Goal: Information Seeking & Learning: Find specific page/section

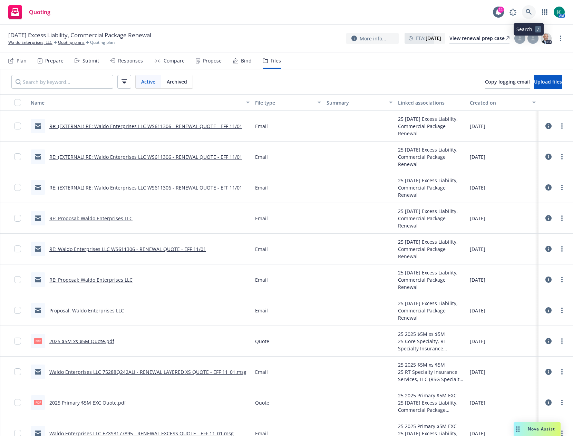
click at [534, 11] on link at bounding box center [529, 12] width 14 height 14
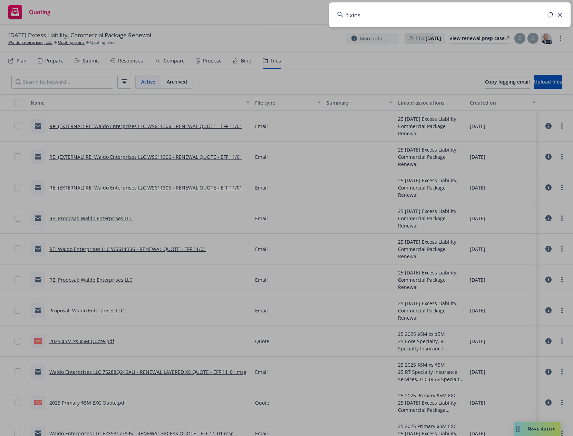
type input "fixins"
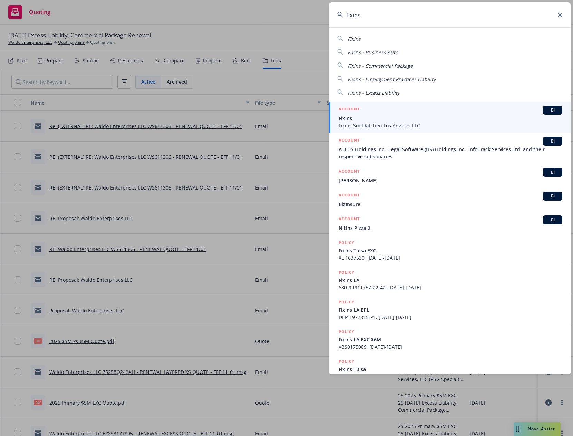
drag, startPoint x: 390, startPoint y: 117, endPoint x: 385, endPoint y: 119, distance: 5.8
click at [390, 117] on span "Fixins" at bounding box center [451, 118] width 224 height 7
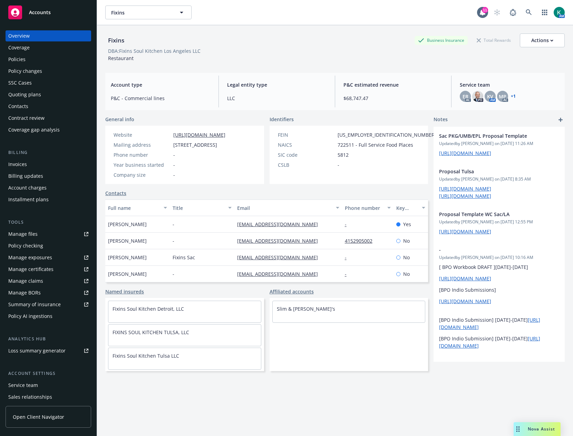
click at [31, 60] on div "Policies" at bounding box center [48, 59] width 80 height 11
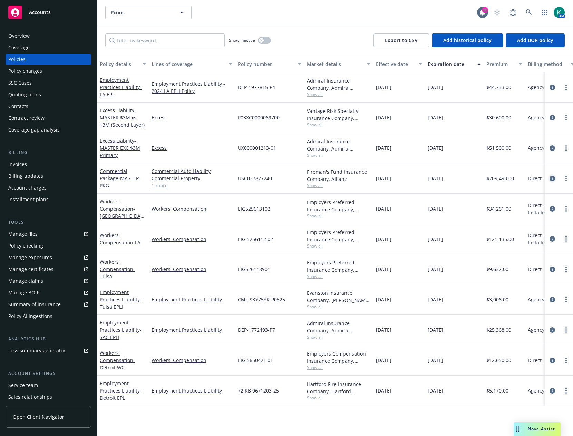
click at [551, 179] on icon "circleInformation" at bounding box center [553, 179] width 6 height 6
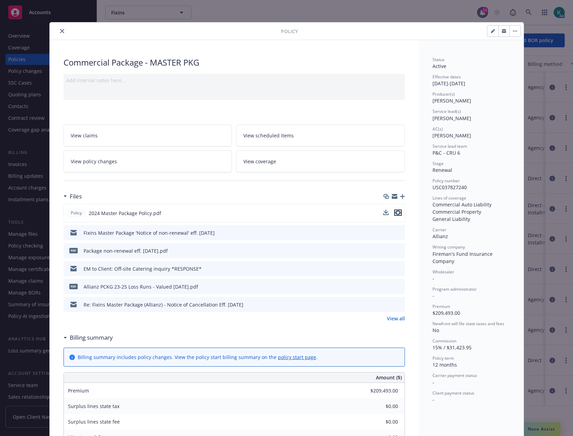
click at [397, 212] on icon "preview file" at bounding box center [398, 212] width 6 height 5
click at [60, 31] on icon "close" at bounding box center [62, 31] width 4 height 4
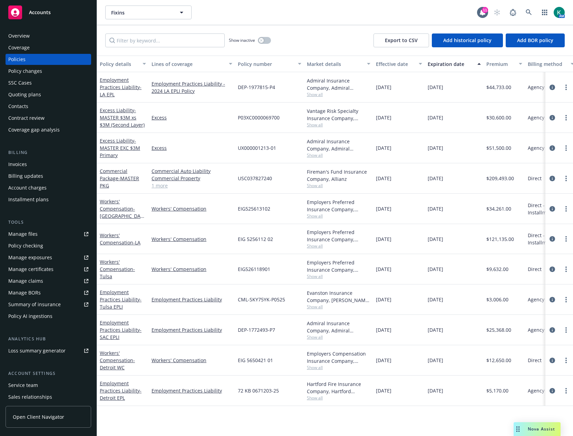
click at [245, 19] on div "Fixins Fixins" at bounding box center [291, 13] width 372 height 14
click at [36, 237] on div "Manage files" at bounding box center [22, 234] width 29 height 11
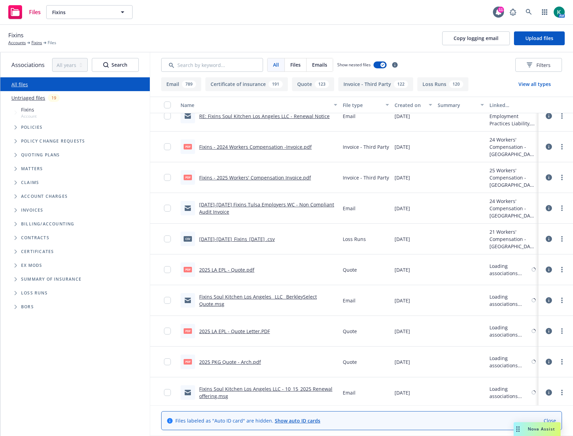
scroll to position [1140, 0]
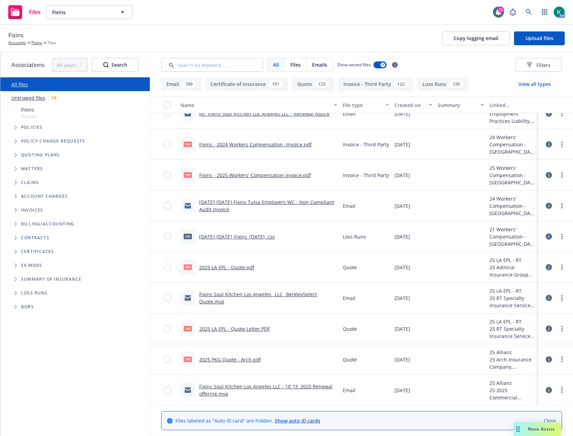
click at [233, 270] on link "2025 LA EPL - Quote.pdf" at bounding box center [226, 267] width 55 height 7
click at [236, 328] on link "2025 LA EPL - Quote Letter.PDF" at bounding box center [234, 329] width 71 height 7
